Goal: Navigation & Orientation: Find specific page/section

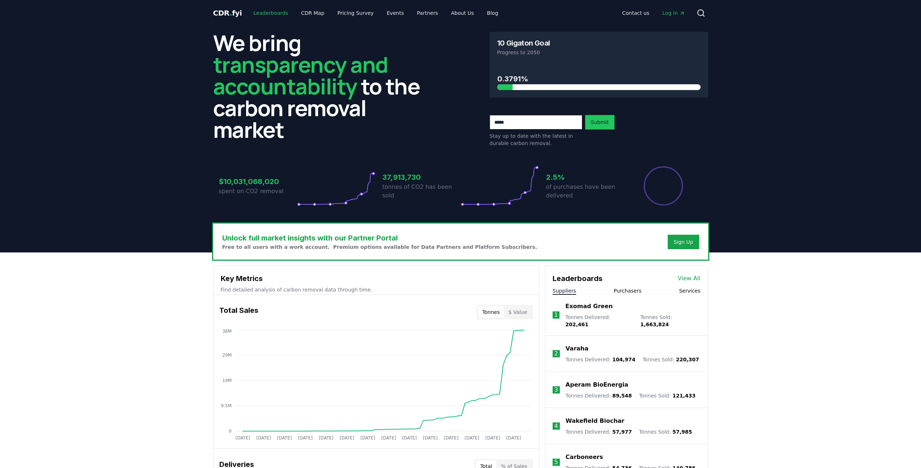
click at [271, 13] on link "Leaderboards" at bounding box center [270, 13] width 46 height 13
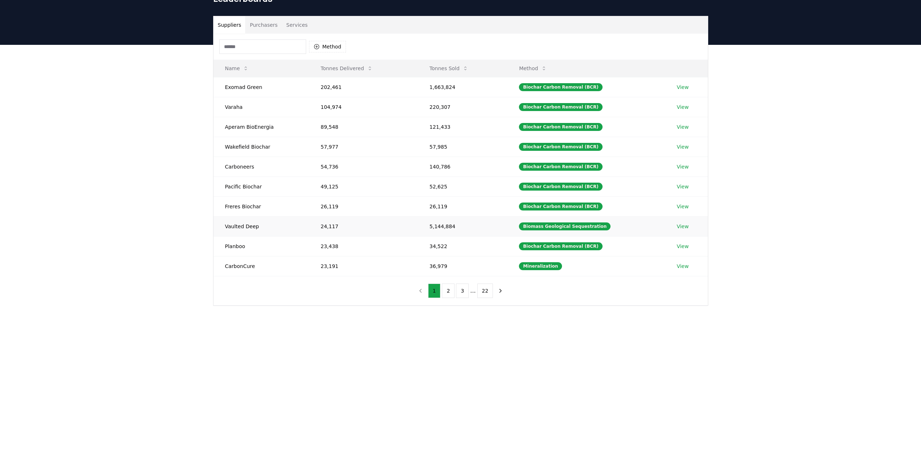
scroll to position [46, 0]
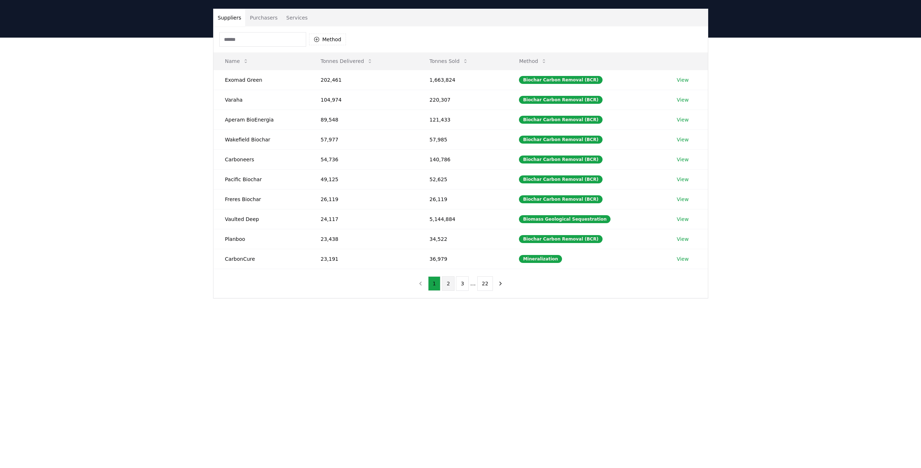
click at [447, 288] on button "2" at bounding box center [448, 283] width 13 height 14
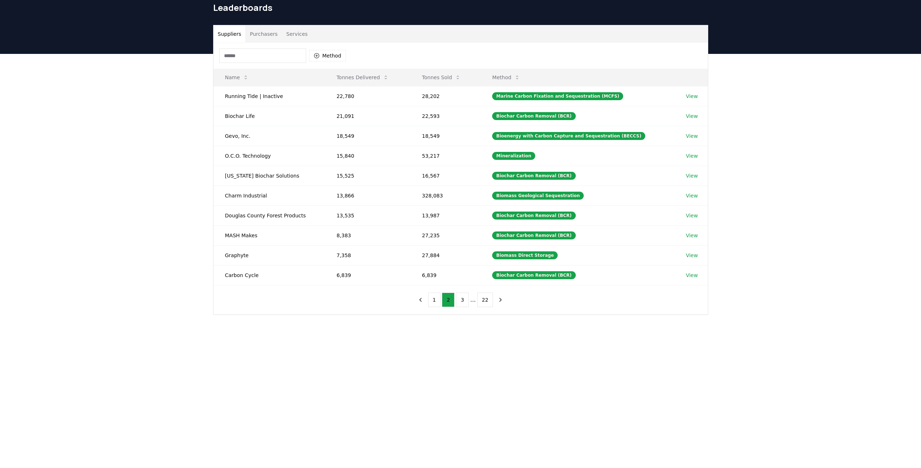
scroll to position [28, 0]
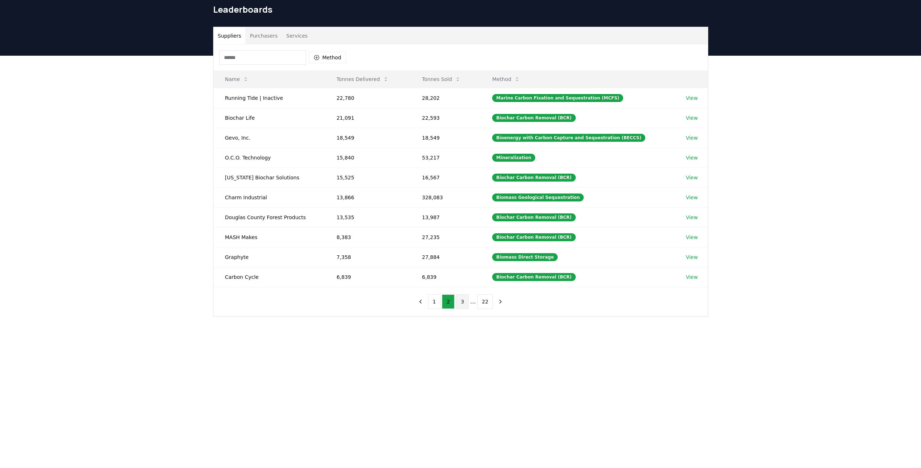
click at [462, 305] on button "3" at bounding box center [462, 301] width 13 height 14
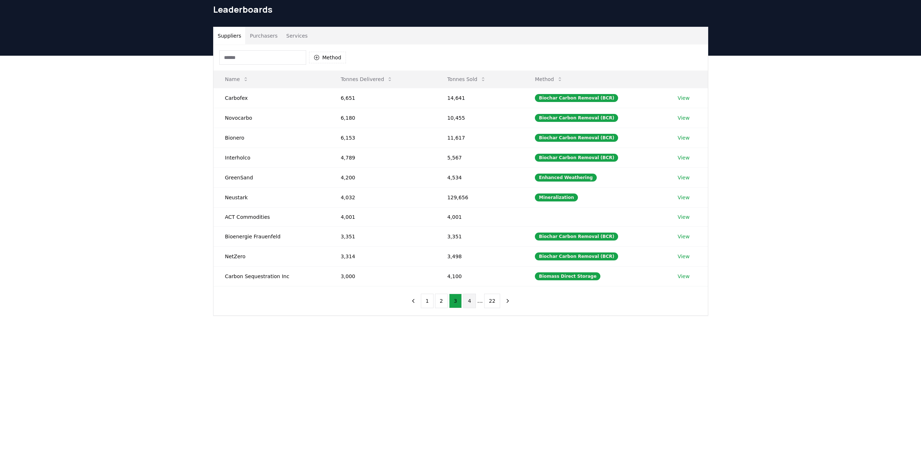
click at [468, 305] on button "4" at bounding box center [469, 301] width 13 height 14
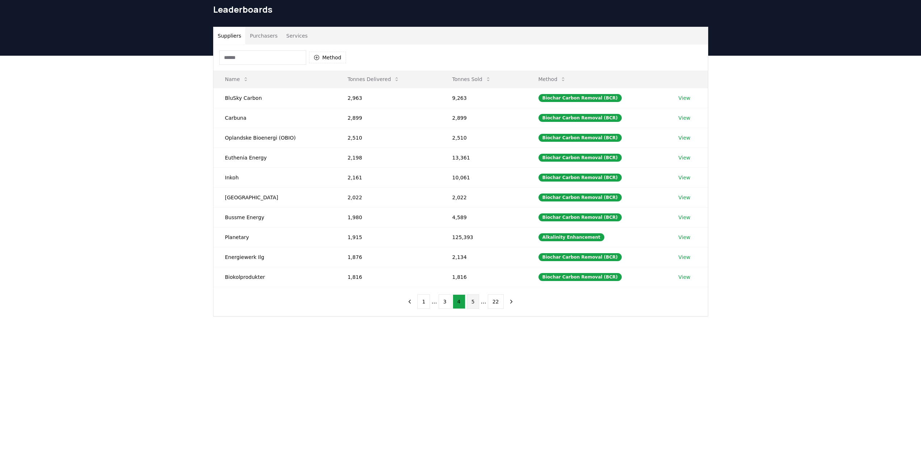
click at [474, 305] on button "5" at bounding box center [473, 301] width 13 height 14
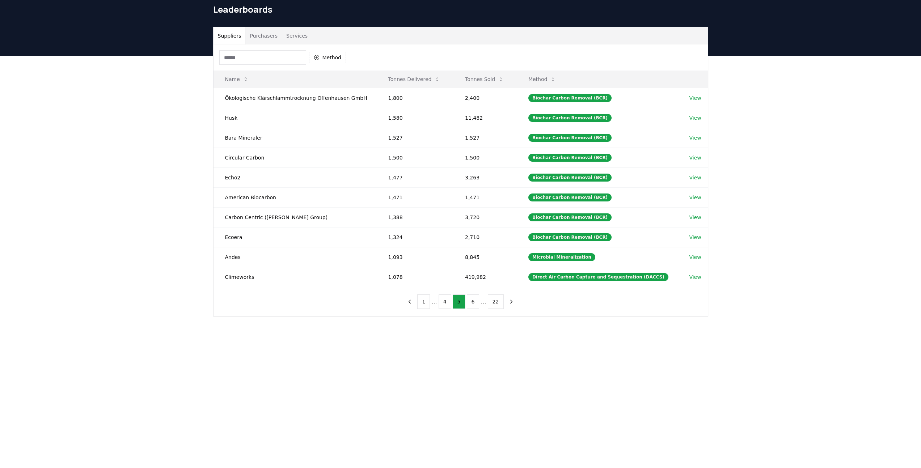
click at [479, 302] on ul "1 ... 4 5 6 ... 22" at bounding box center [460, 301] width 86 height 14
click at [475, 302] on button "6" at bounding box center [473, 301] width 13 height 14
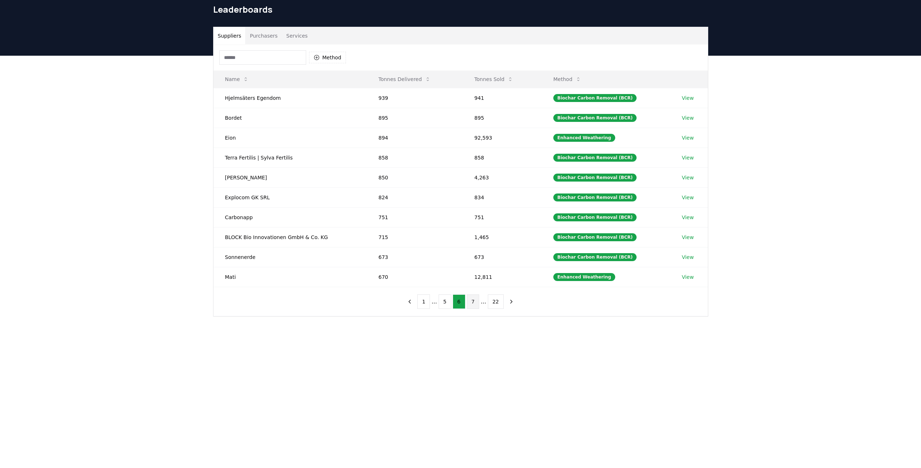
click at [472, 301] on button "7" at bounding box center [473, 301] width 13 height 14
